Goal: Task Accomplishment & Management: Complete application form

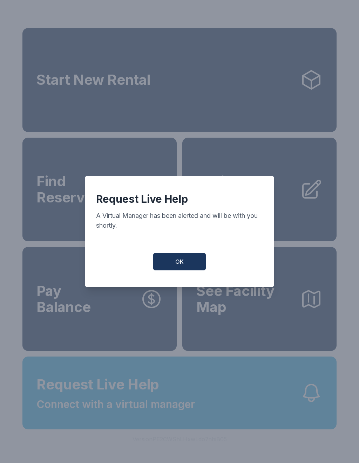
click at [185, 264] on button "OK" at bounding box center [179, 262] width 53 height 18
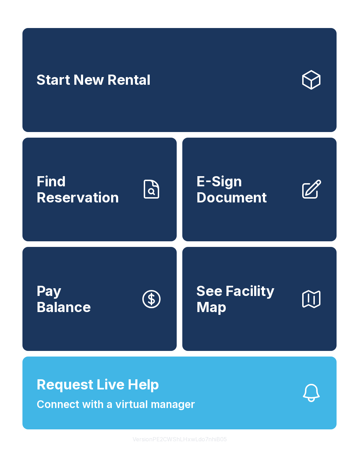
click at [143, 413] on span "Connect with a virtual manager" at bounding box center [115, 405] width 158 height 16
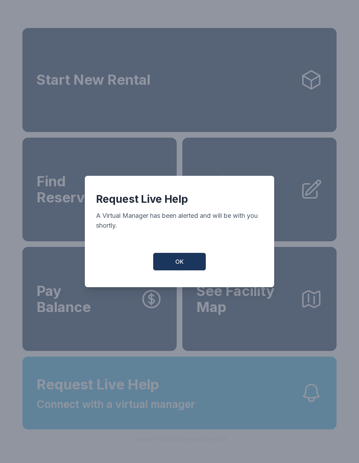
click at [180, 264] on span "OK" at bounding box center [179, 262] width 8 height 8
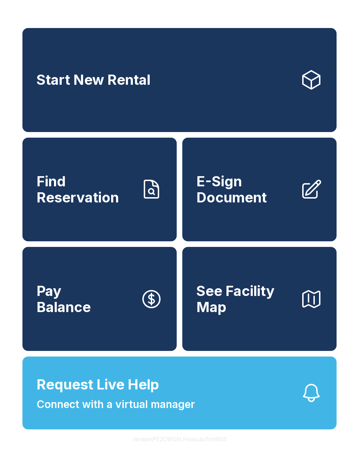
click at [236, 205] on span "E-Sign Document" at bounding box center [245, 190] width 98 height 32
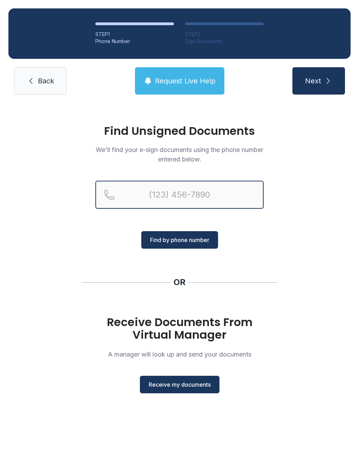
click at [153, 195] on input "Reservation phone number" at bounding box center [179, 195] width 168 height 28
type input "[PHONE_NUMBER]"
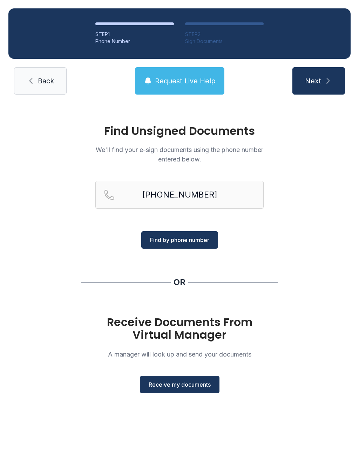
click at [190, 242] on span "Find by phone number" at bounding box center [179, 240] width 59 height 8
click at [200, 389] on span "Receive my documents" at bounding box center [180, 385] width 62 height 8
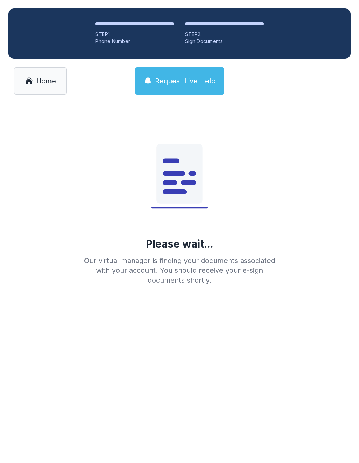
click at [212, 77] on span "Request Live Help" at bounding box center [185, 81] width 61 height 10
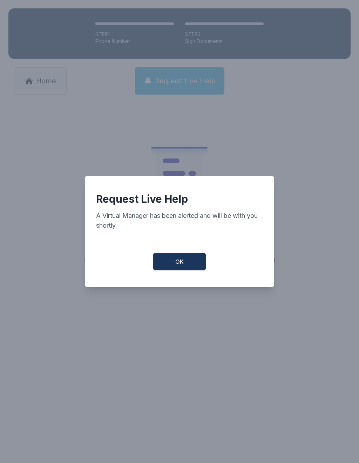
click at [181, 270] on button "OK" at bounding box center [179, 262] width 53 height 18
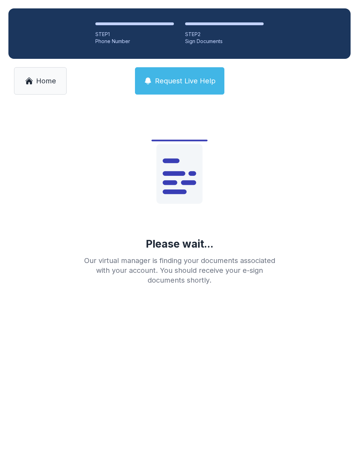
click at [189, 85] on span "Request Live Help" at bounding box center [185, 81] width 61 height 10
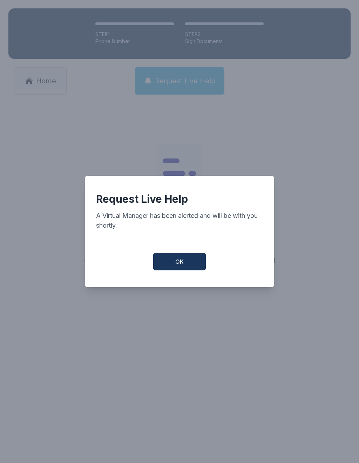
click at [192, 270] on button "OK" at bounding box center [179, 262] width 53 height 18
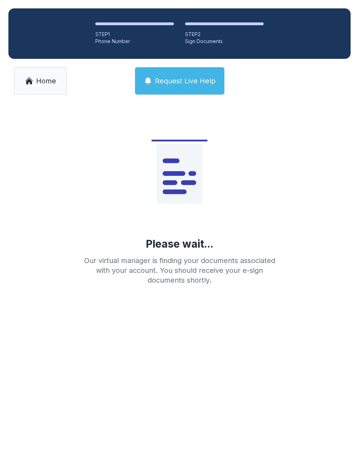
click at [172, 87] on button "Request Live Help" at bounding box center [179, 80] width 89 height 27
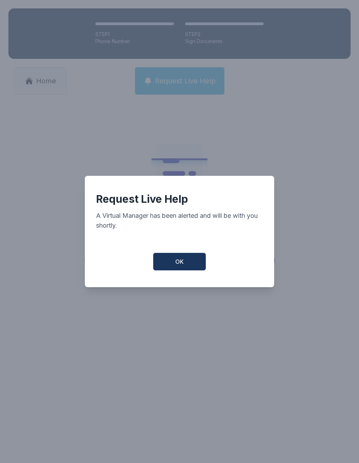
click at [190, 269] on button "OK" at bounding box center [179, 262] width 53 height 18
